Goal: Task Accomplishment & Management: Complete application form

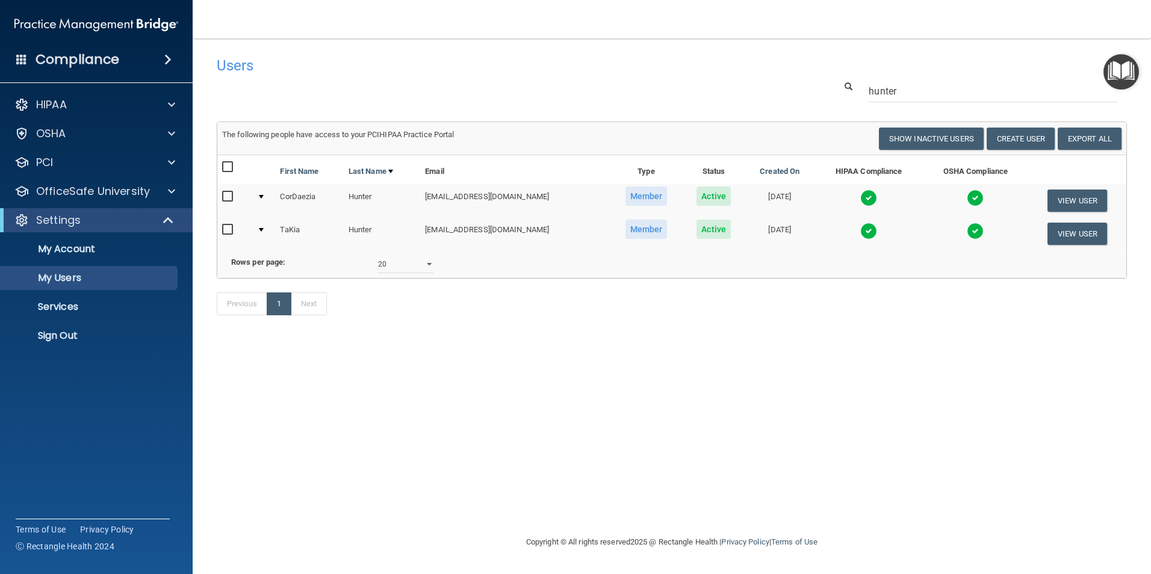
select select "20"
click at [1028, 143] on button "Create User" at bounding box center [1021, 139] width 68 height 22
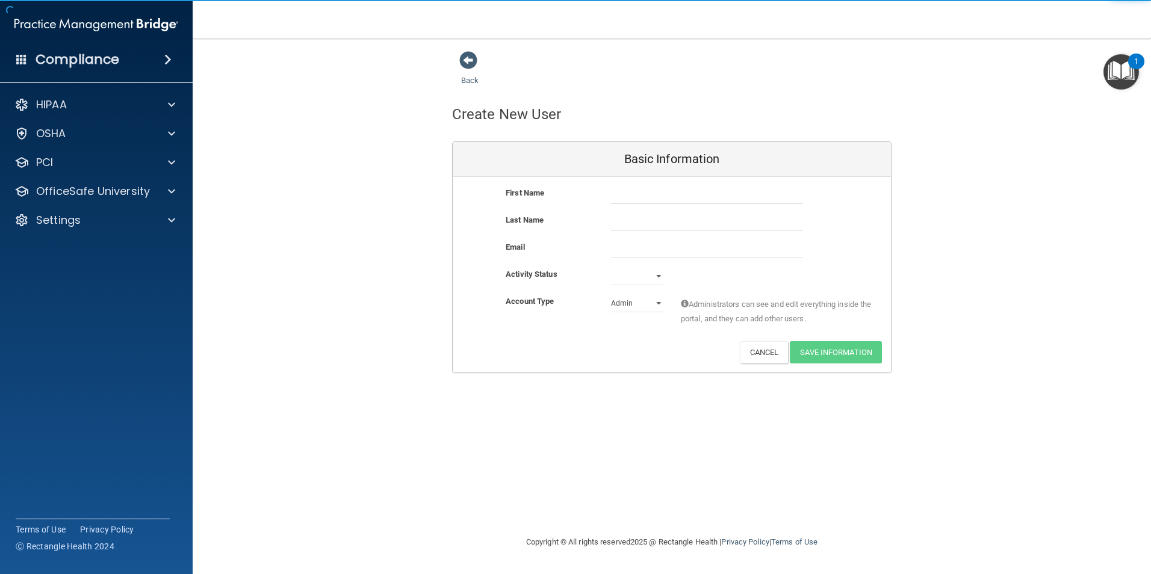
click at [662, 158] on div "Basic Information" at bounding box center [672, 159] width 438 height 35
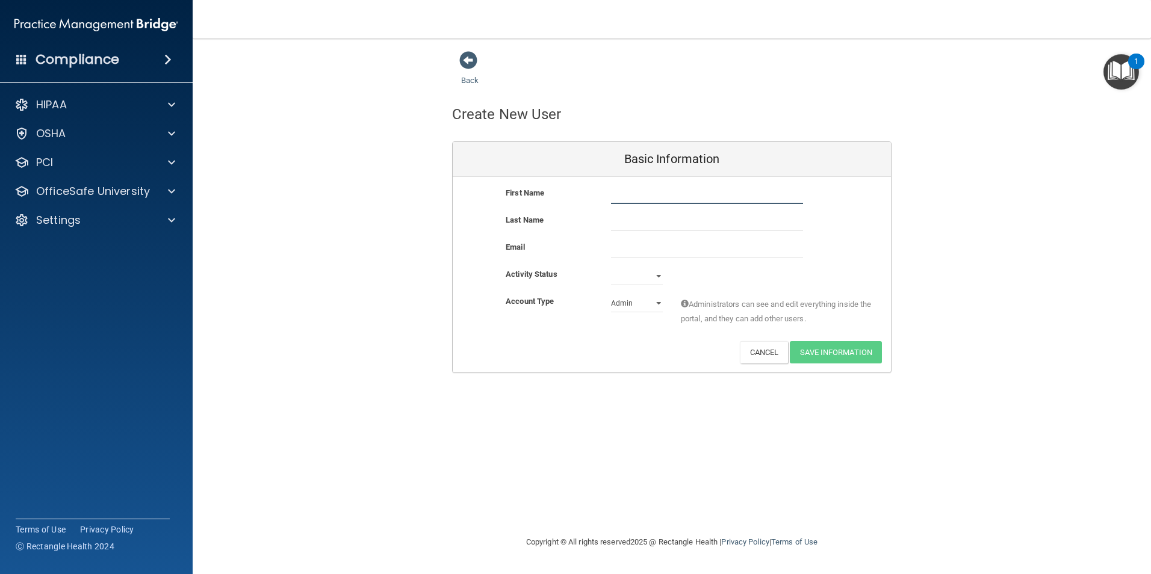
click at [640, 188] on input "text" at bounding box center [707, 195] width 192 height 18
type input "[PERSON_NAME]"
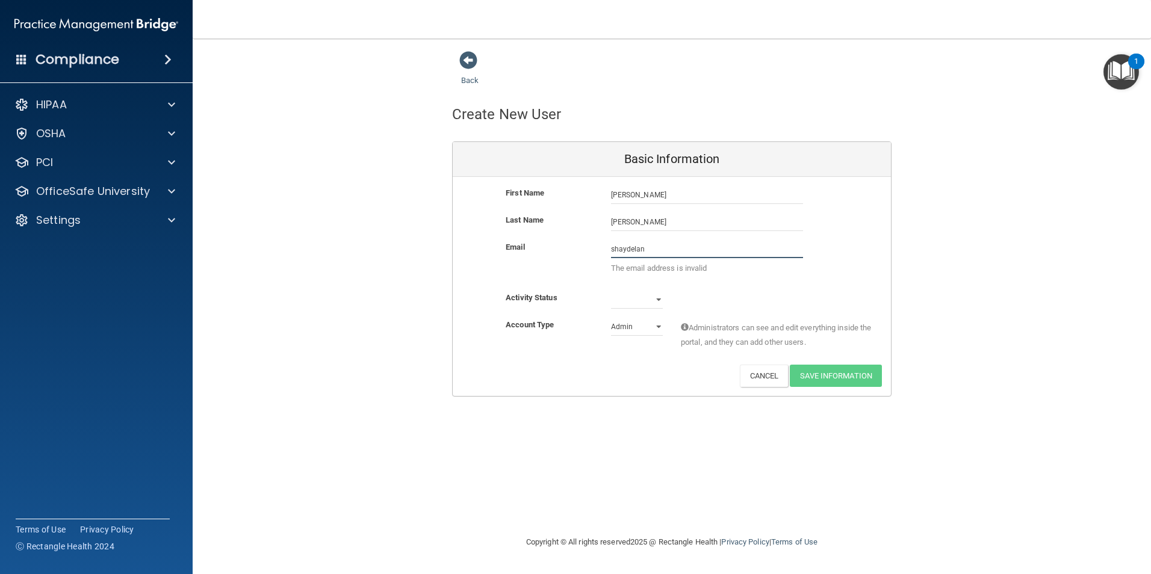
type input "[EMAIL_ADDRESS][DOMAIN_NAME]"
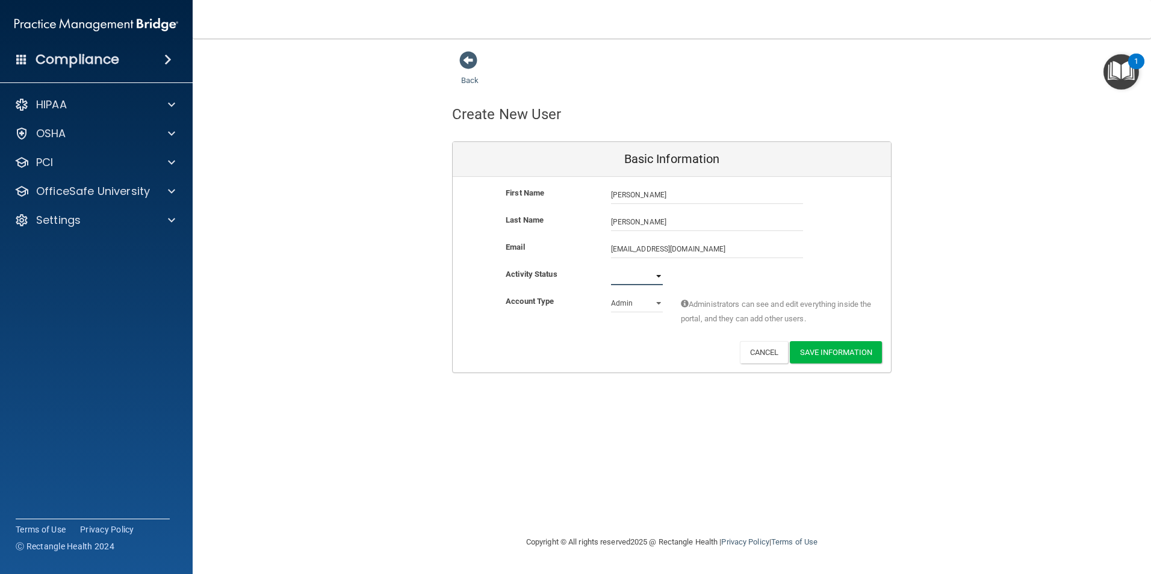
click at [643, 279] on select "Active Inactive" at bounding box center [637, 276] width 52 height 18
select select "active"
click at [611, 267] on select "Active Inactive" at bounding box center [637, 276] width 52 height 18
click at [641, 306] on select "Admin Member" at bounding box center [637, 303] width 52 height 18
select select "practice_member"
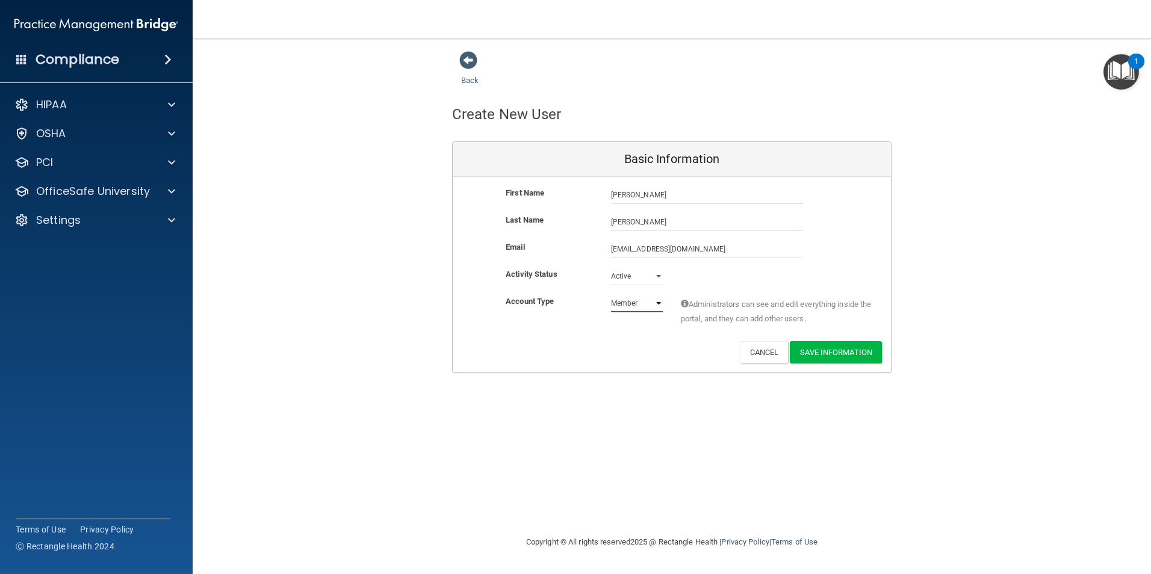
click at [611, 294] on select "Admin Member" at bounding box center [637, 303] width 52 height 18
click at [830, 356] on button "Save Information" at bounding box center [836, 352] width 92 height 22
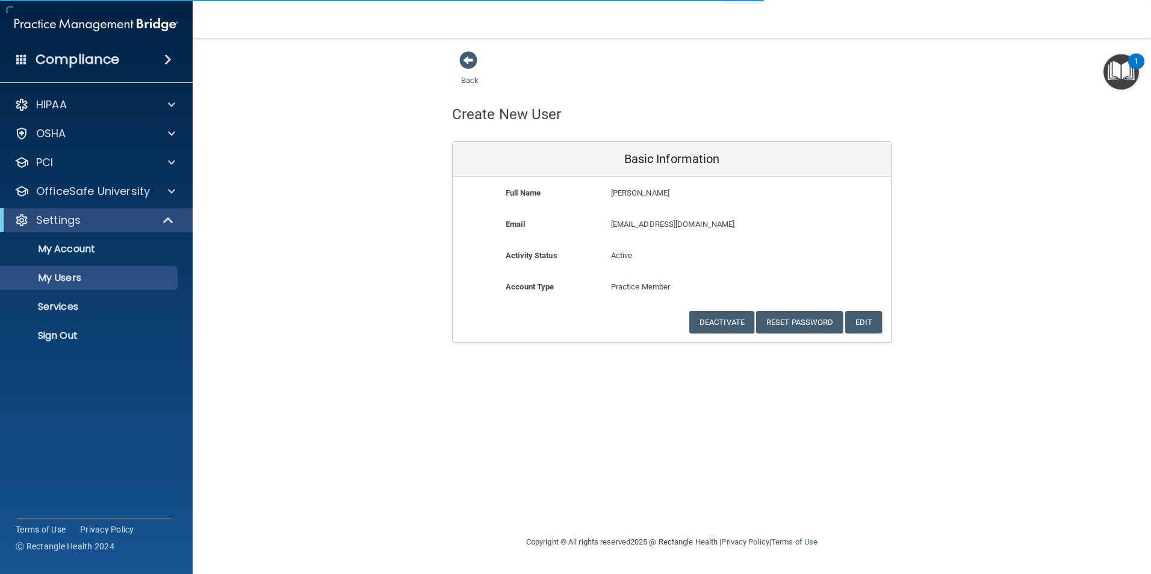
select select "20"
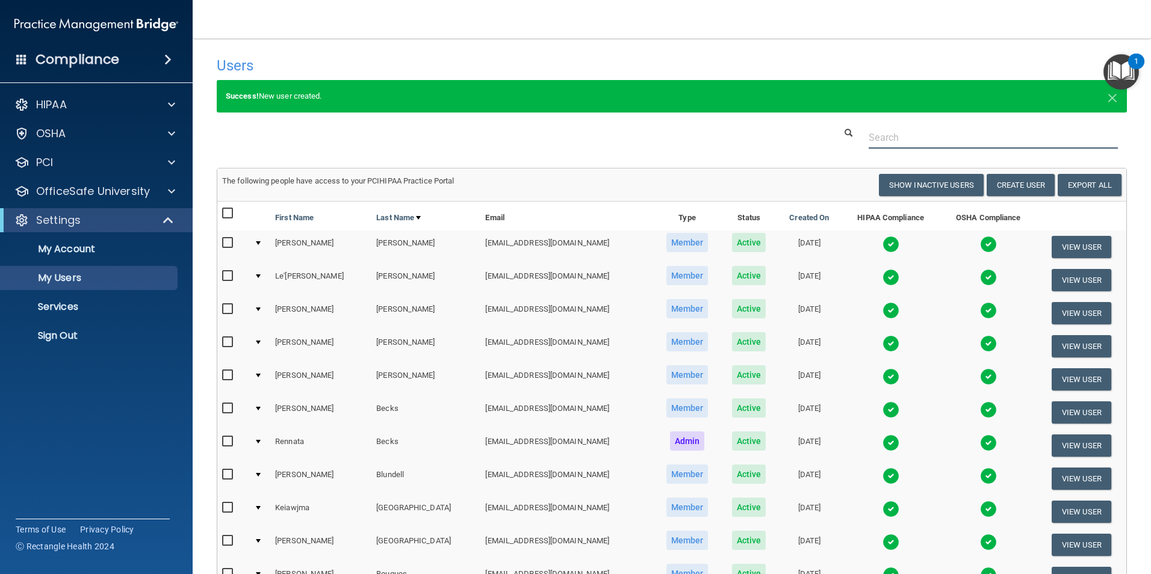
click at [940, 143] on input "text" at bounding box center [993, 137] width 249 height 22
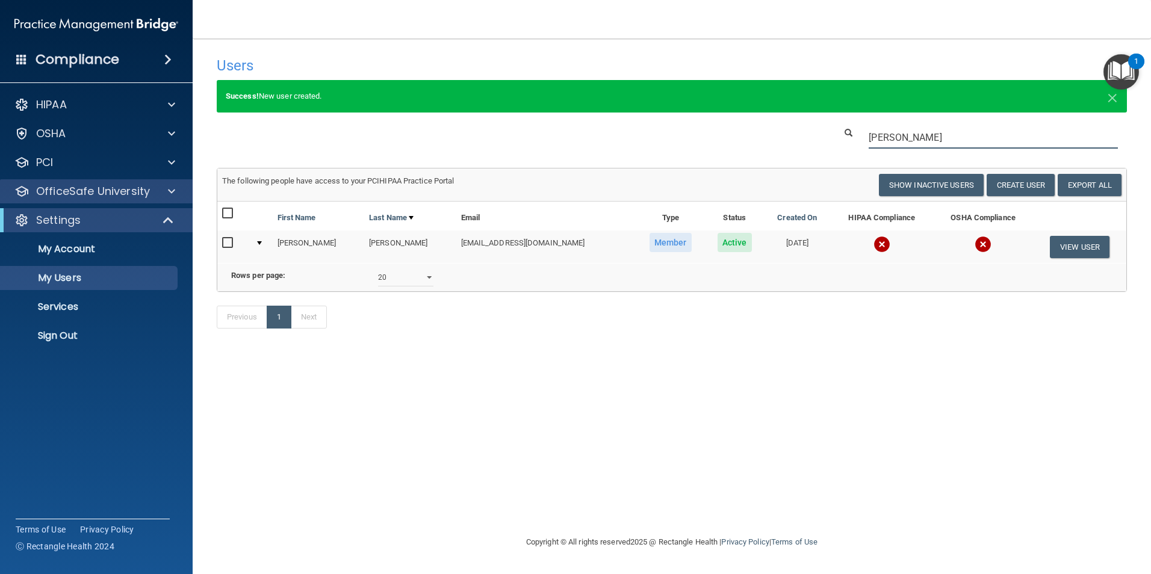
type input "[PERSON_NAME]"
click at [172, 196] on span at bounding box center [171, 191] width 7 height 14
